Goal: Information Seeking & Learning: Learn about a topic

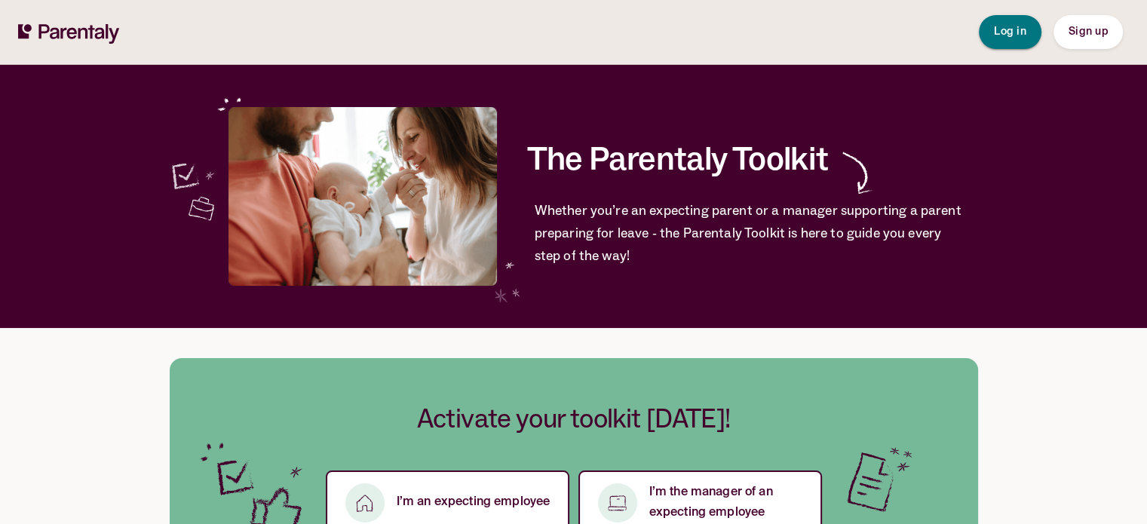
click at [1008, 32] on span "Log in" at bounding box center [1010, 31] width 32 height 11
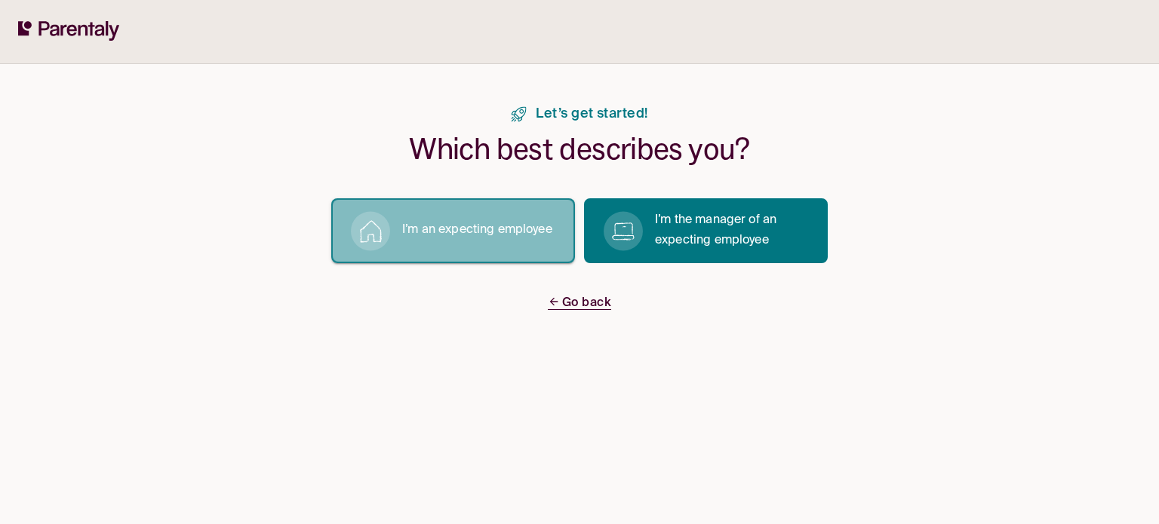
click at [496, 227] on p "I’m an expecting employee" at bounding box center [477, 230] width 150 height 20
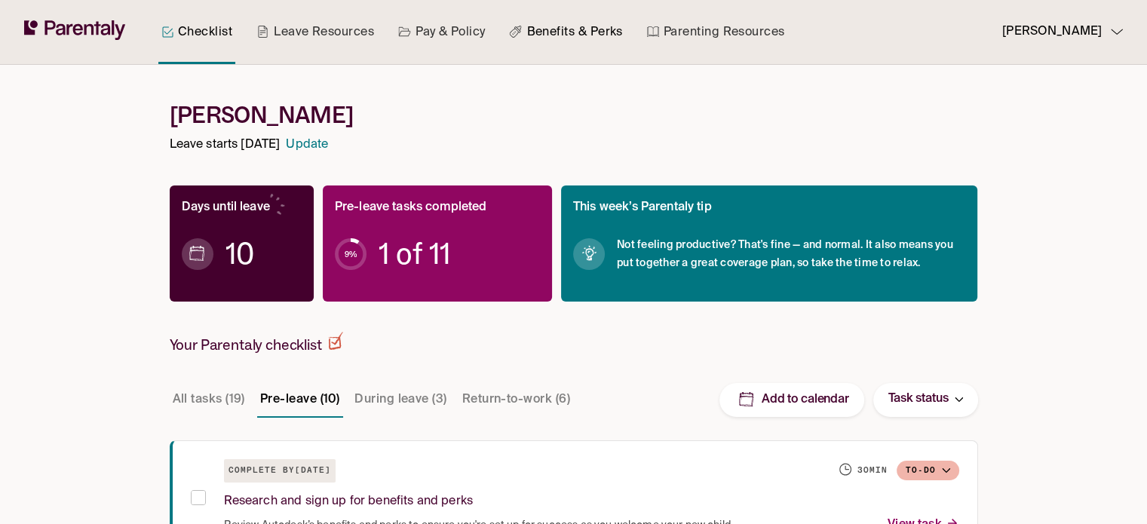
click at [536, 38] on link "Benefits & Perks" at bounding box center [565, 32] width 119 height 64
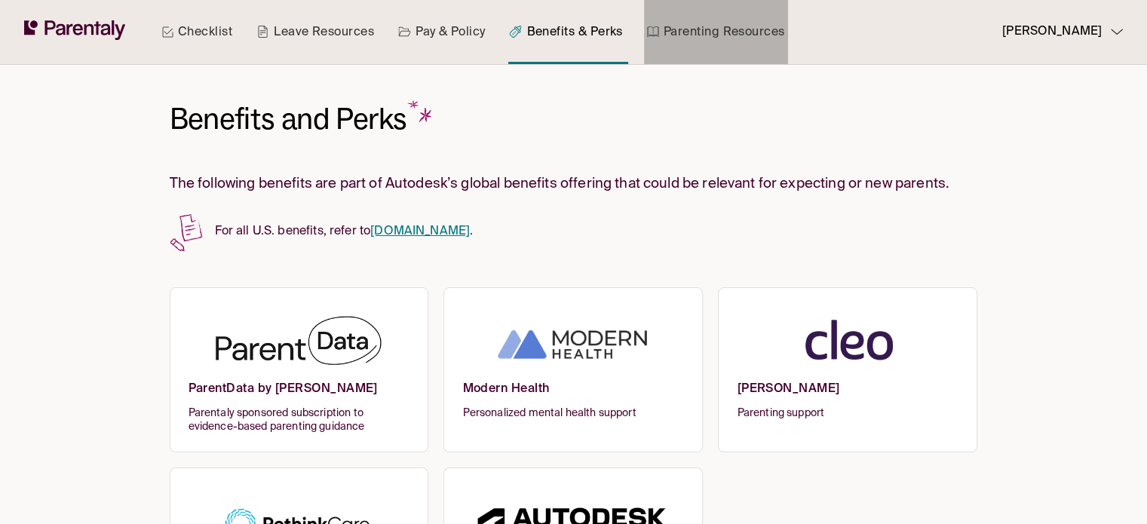
drag, startPoint x: 681, startPoint y: 32, endPoint x: 677, endPoint y: 43, distance: 11.9
click at [680, 32] on link "Parenting Resources" at bounding box center [716, 32] width 144 height 64
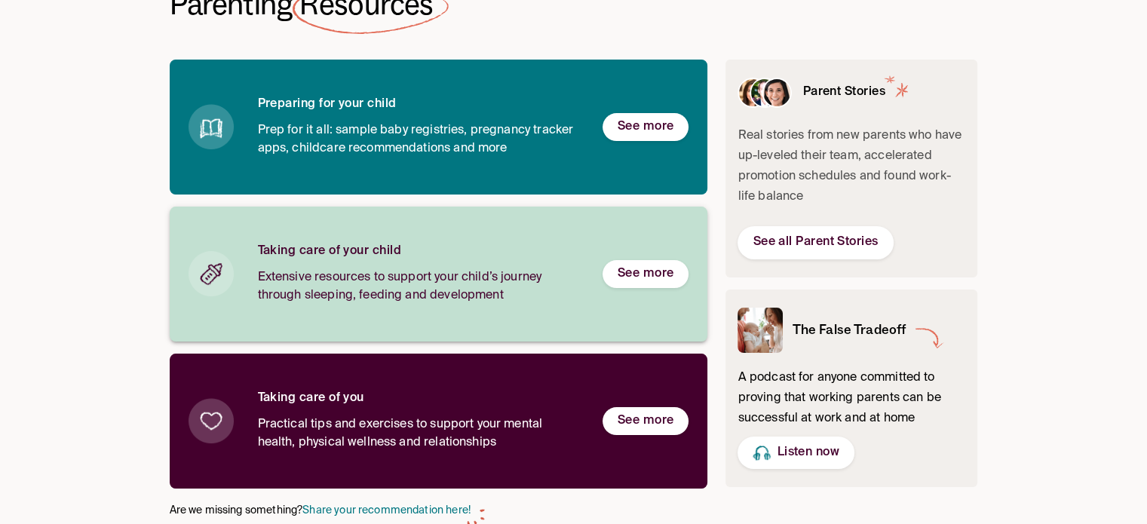
scroll to position [136, 0]
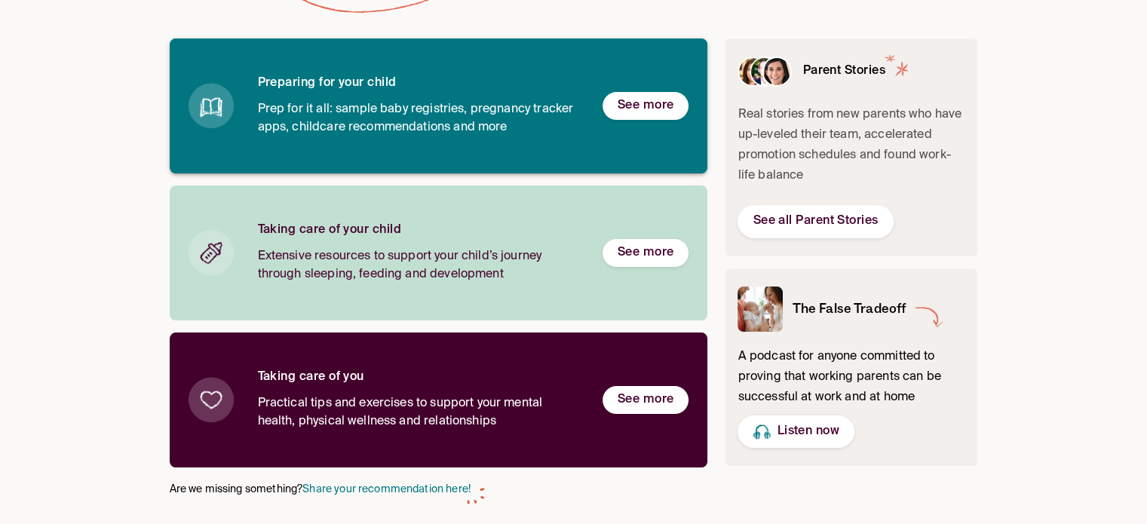
click at [646, 108] on h6 "See more" at bounding box center [646, 106] width 57 height 16
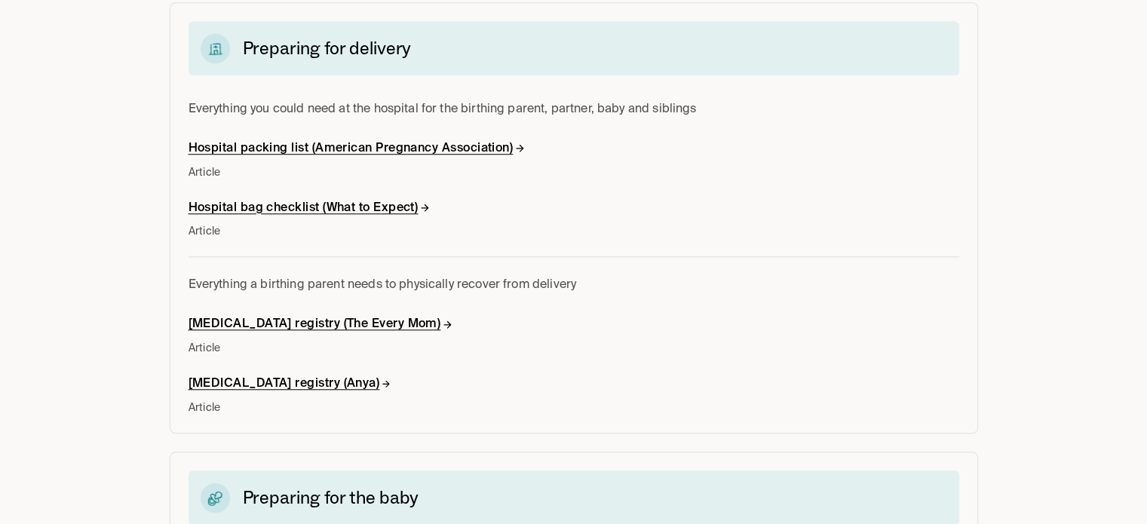
scroll to position [1358, 0]
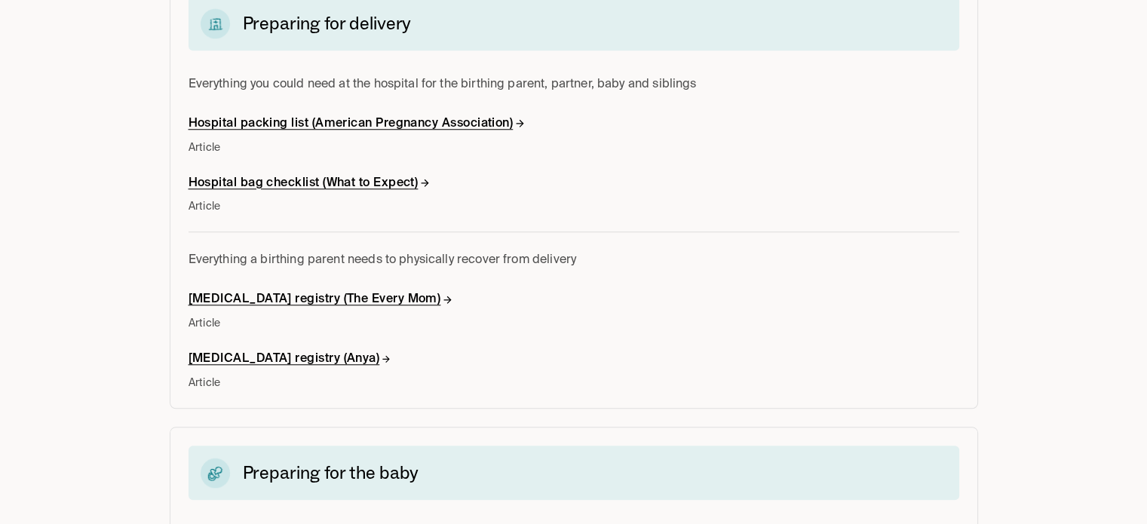
click at [382, 176] on h6 "Hospital bag checklist (What to Expect)" at bounding box center [310, 184] width 242 height 16
